Goal: Information Seeking & Learning: Learn about a topic

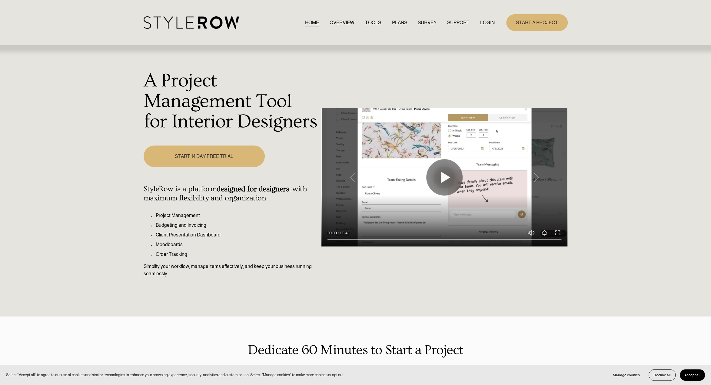
click at [484, 23] on link "LOGIN" at bounding box center [487, 22] width 15 height 8
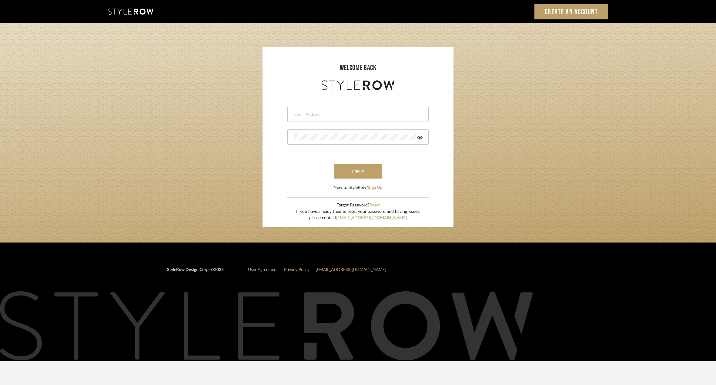
click at [358, 120] on div at bounding box center [357, 114] width 141 height 15
type input "flee@millwardarchitecturedesign.com"
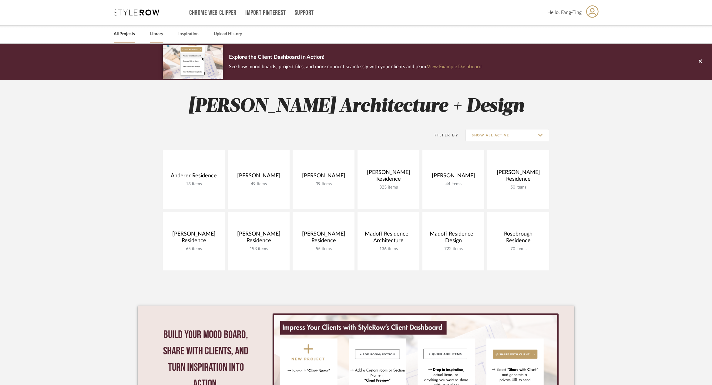
click at [161, 37] on link "Library" at bounding box center [156, 34] width 13 height 8
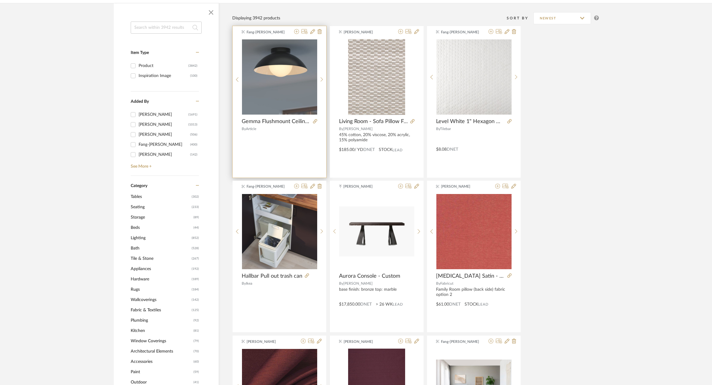
scroll to position [91, 0]
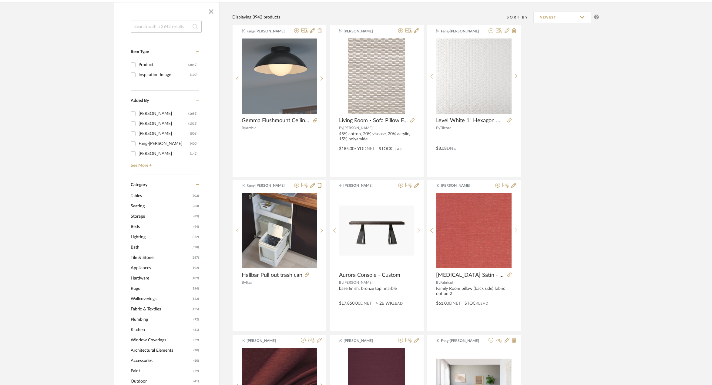
click at [142, 235] on span "Lighting" at bounding box center [160, 237] width 59 height 10
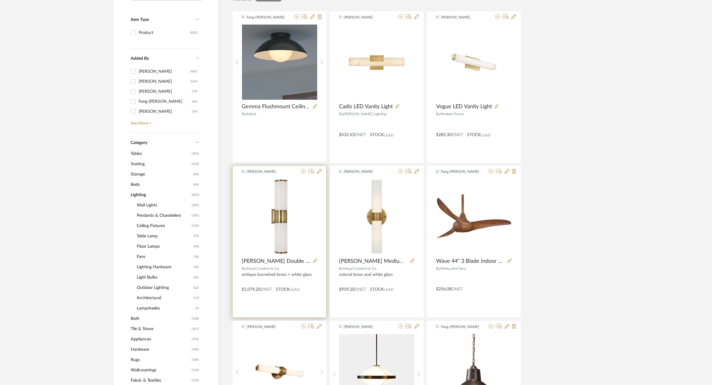
scroll to position [182, 0]
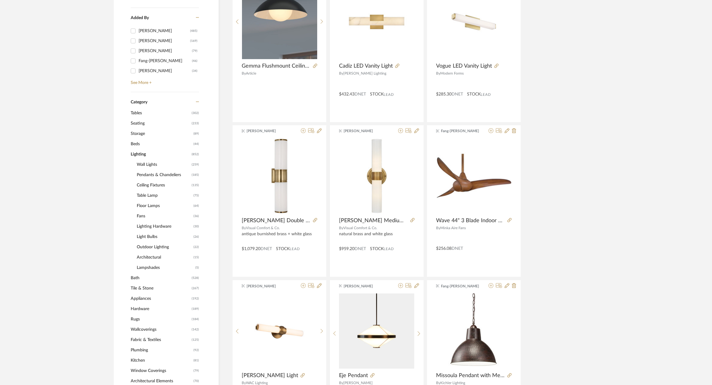
click at [142, 214] on span "Fans" at bounding box center [164, 216] width 55 height 10
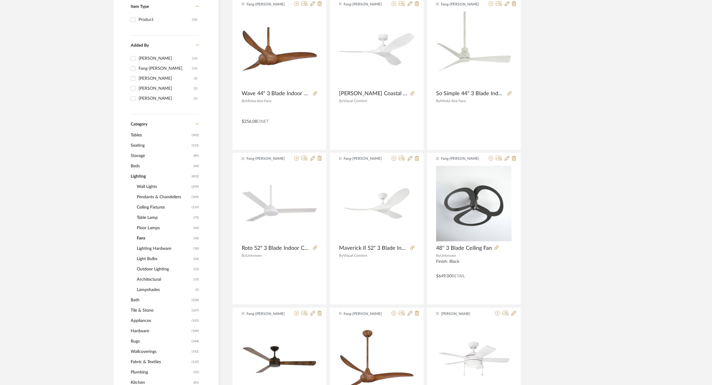
scroll to position [91, 0]
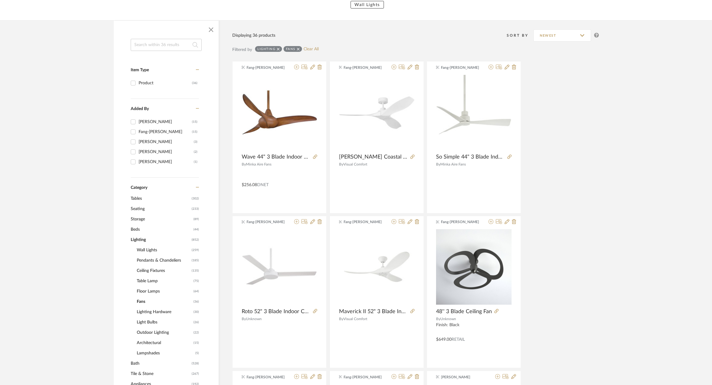
click at [138, 241] on span "Lighting" at bounding box center [160, 240] width 59 height 10
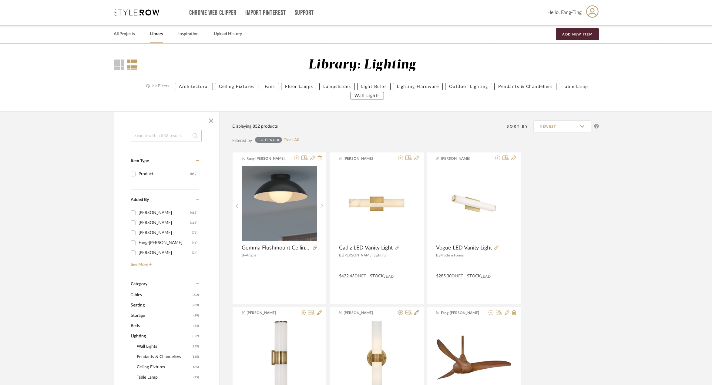
click at [172, 139] on input at bounding box center [166, 136] width 71 height 12
type input "exhaust"
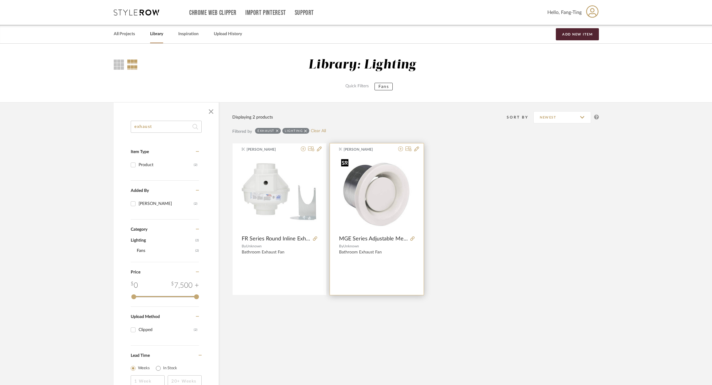
click at [350, 196] on img "0" at bounding box center [376, 194] width 75 height 75
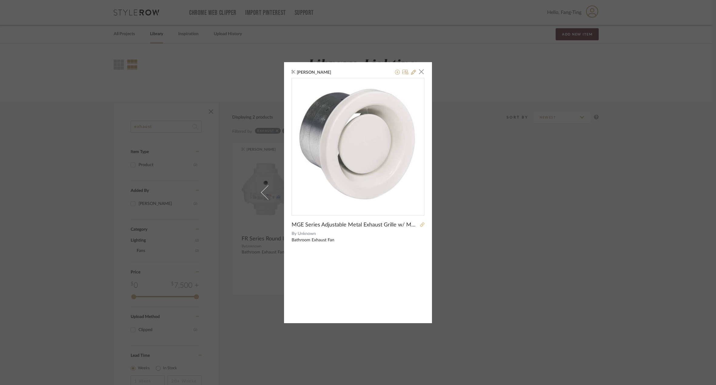
click at [420, 225] on icon at bounding box center [422, 224] width 4 height 4
drag, startPoint x: 89, startPoint y: 362, endPoint x: 116, endPoint y: 234, distance: 130.8
click at [89, 362] on div "Krysten Smith × MGE Series Adjustable Metal Exhaust Grille w/ Metal Mounting Co…" at bounding box center [358, 192] width 716 height 385
